Goal: Find specific page/section: Find specific page/section

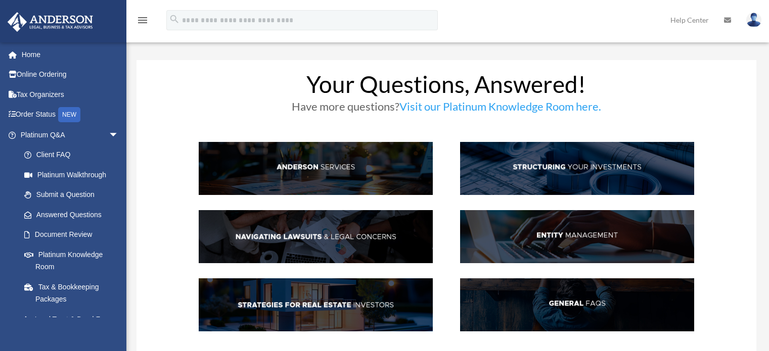
scroll to position [51, 0]
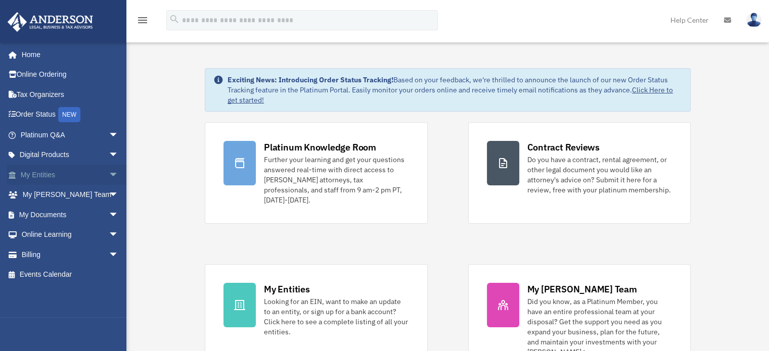
click at [66, 177] on link "My Entities arrow_drop_down" at bounding box center [70, 175] width 127 height 20
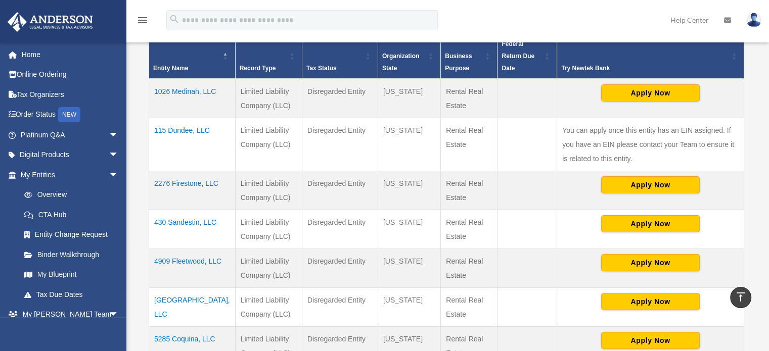
scroll to position [202, 0]
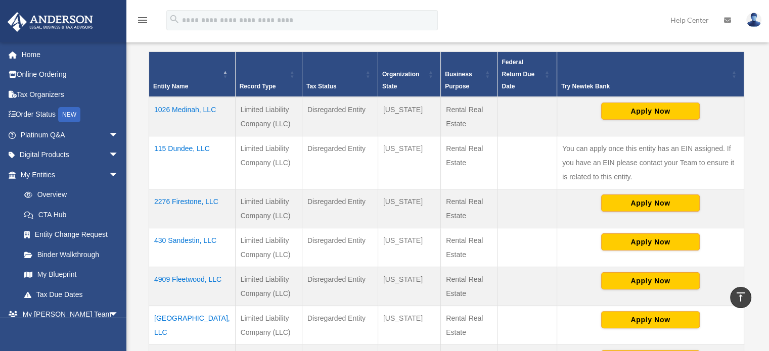
click at [201, 107] on td "1026 Medinah, LLC" at bounding box center [192, 116] width 86 height 39
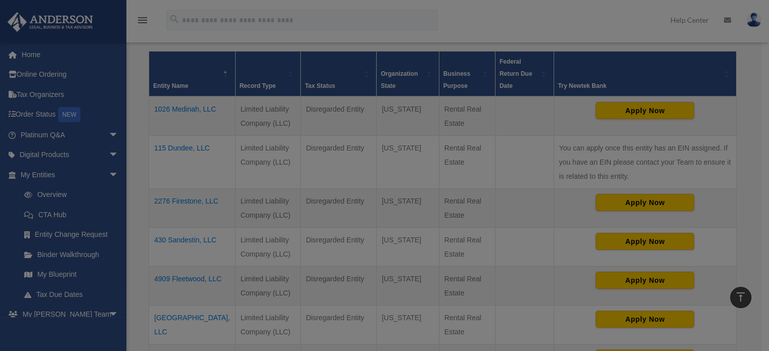
click at [201, 107] on body "X Get a chance to win 6 months of Platinum for free just by filling out this su…" at bounding box center [384, 302] width 769 height 1008
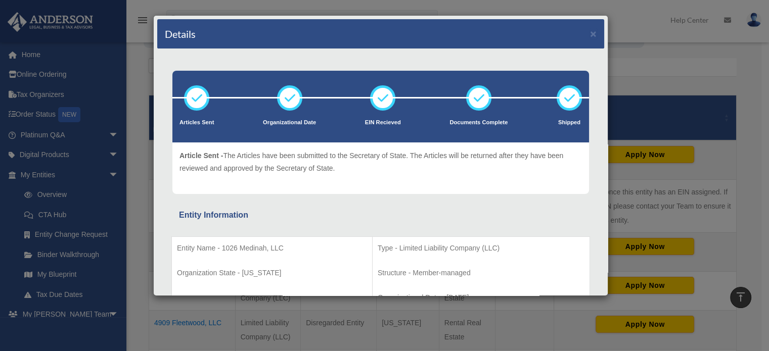
scroll to position [51, 0]
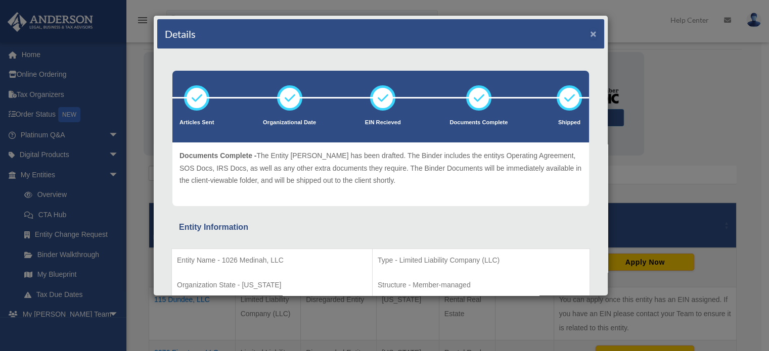
click at [590, 30] on button "×" at bounding box center [593, 33] width 7 height 11
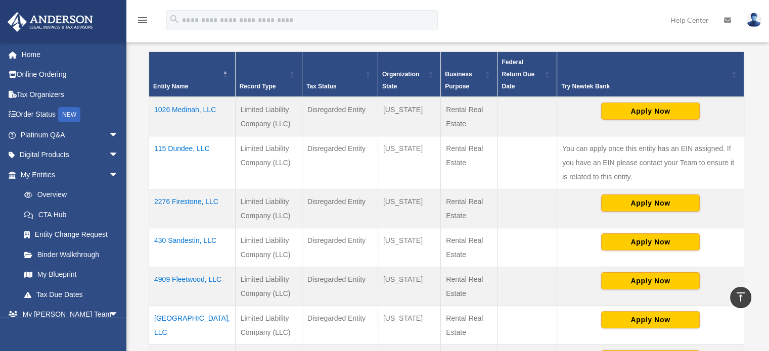
scroll to position [303, 0]
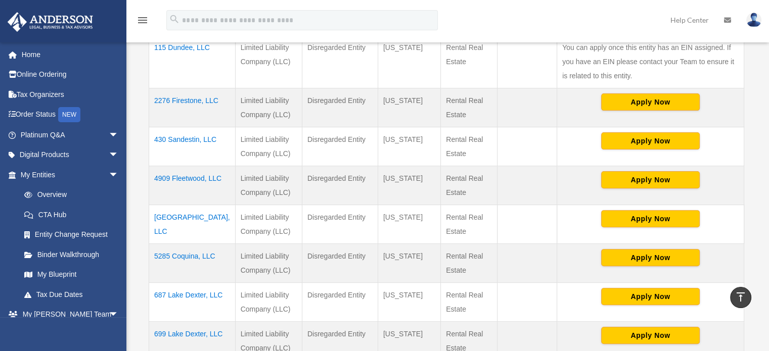
click at [190, 216] on td "522 Pebble Springs, LLC" at bounding box center [192, 224] width 86 height 39
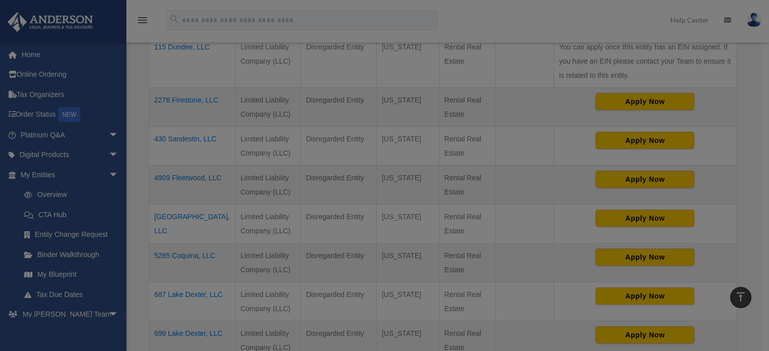
click at [190, 216] on body "X Get a chance to win 6 months of Platinum for free just by filling out this su…" at bounding box center [384, 201] width 769 height 1008
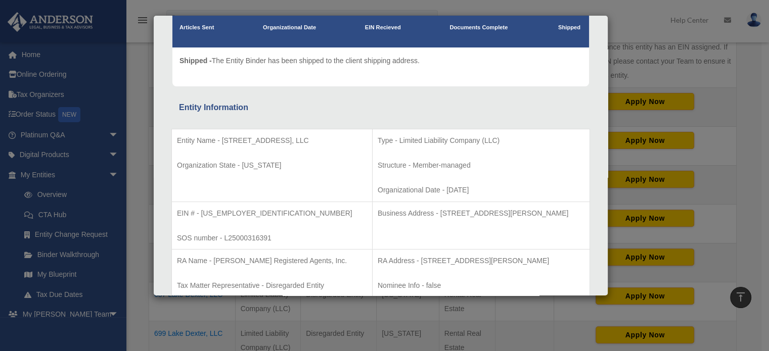
scroll to position [0, 0]
